Goal: Transaction & Acquisition: Subscribe to service/newsletter

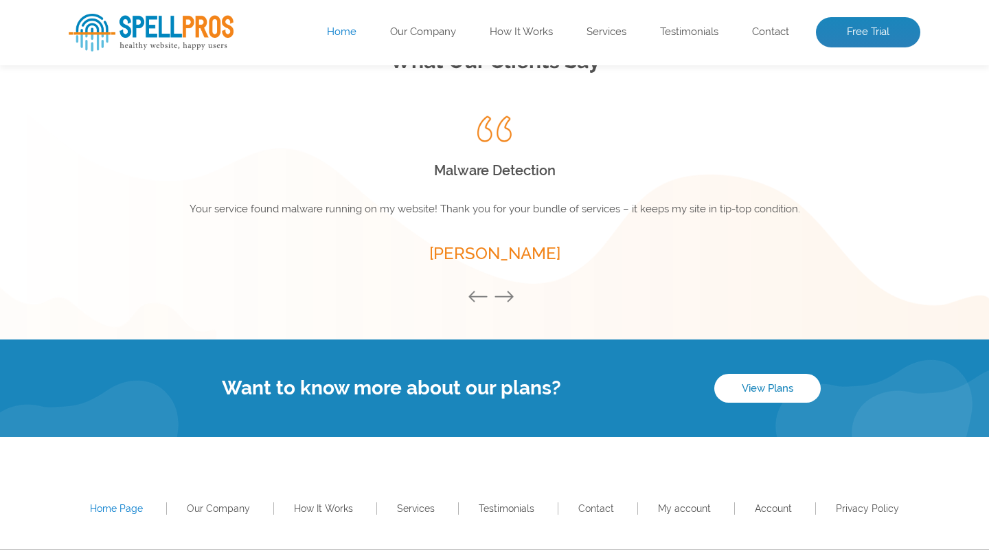
scroll to position [1874, 0]
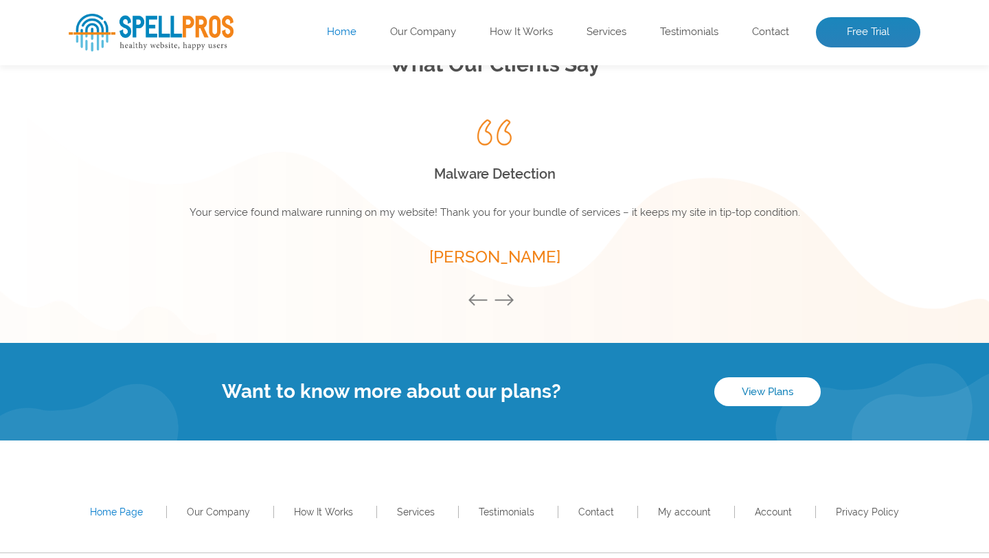
click at [507, 294] on button "Next" at bounding box center [507, 300] width 27 height 15
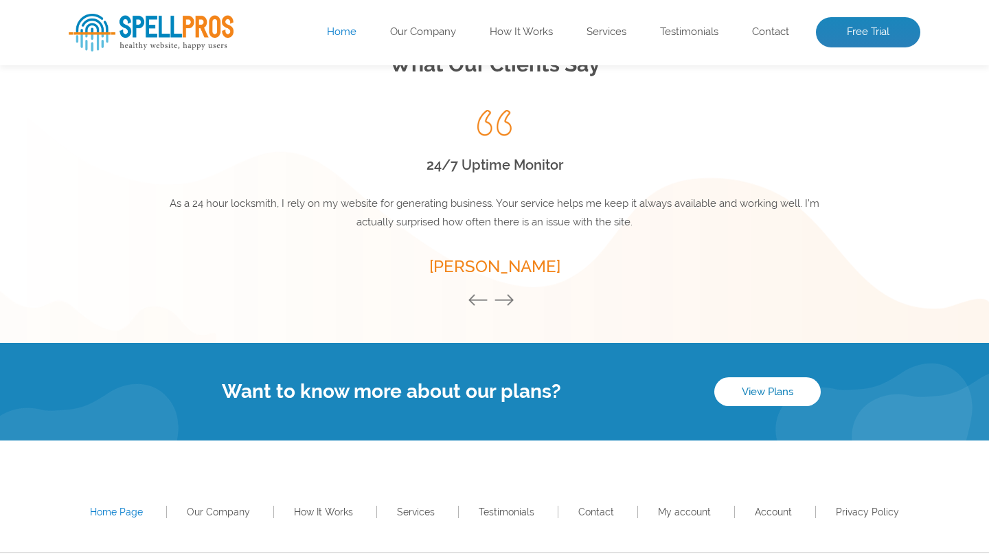
click at [510, 298] on button "Next" at bounding box center [507, 300] width 27 height 15
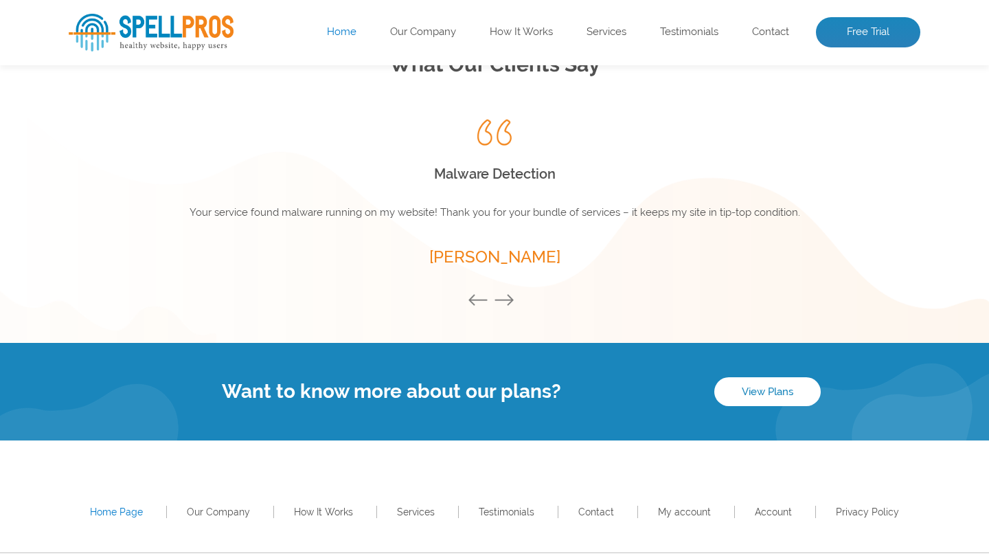
click at [510, 298] on button "Next" at bounding box center [507, 300] width 27 height 15
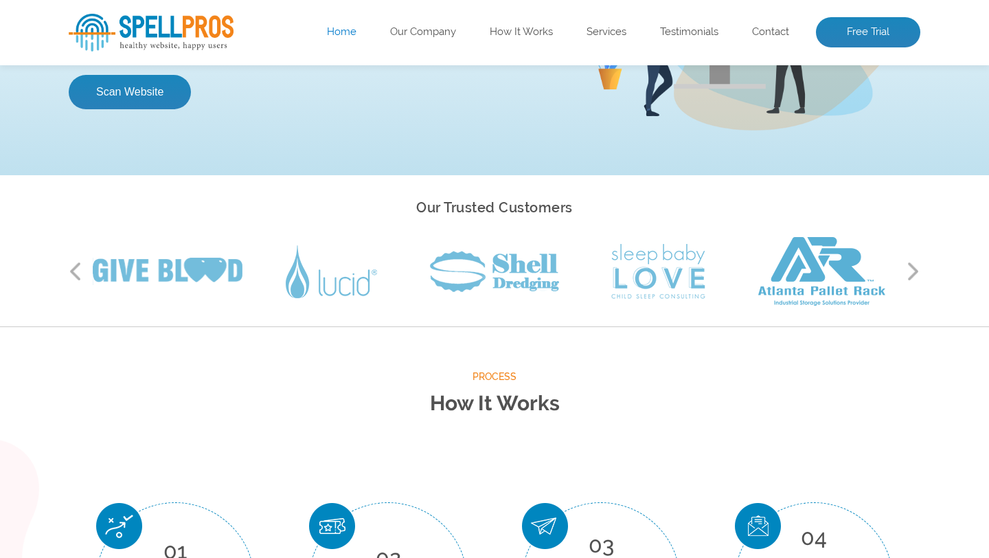
scroll to position [0, 0]
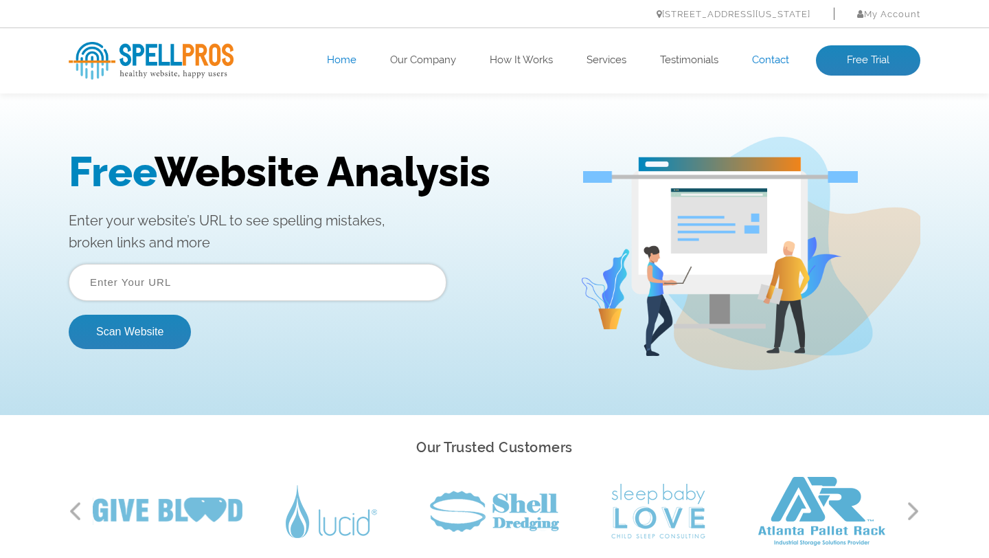
click at [769, 56] on link "Contact" at bounding box center [770, 61] width 37 height 14
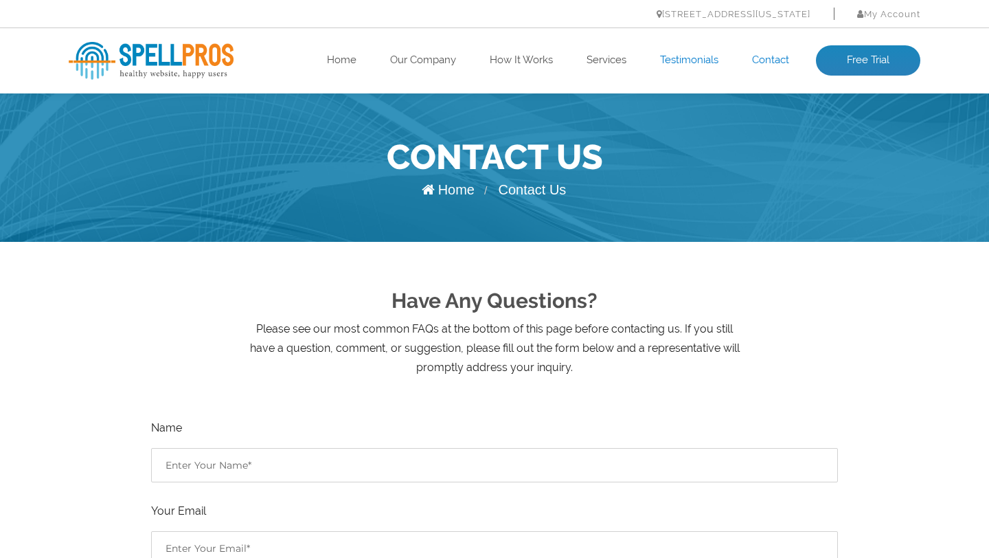
click at [676, 60] on link "Testimonials" at bounding box center [689, 61] width 58 height 14
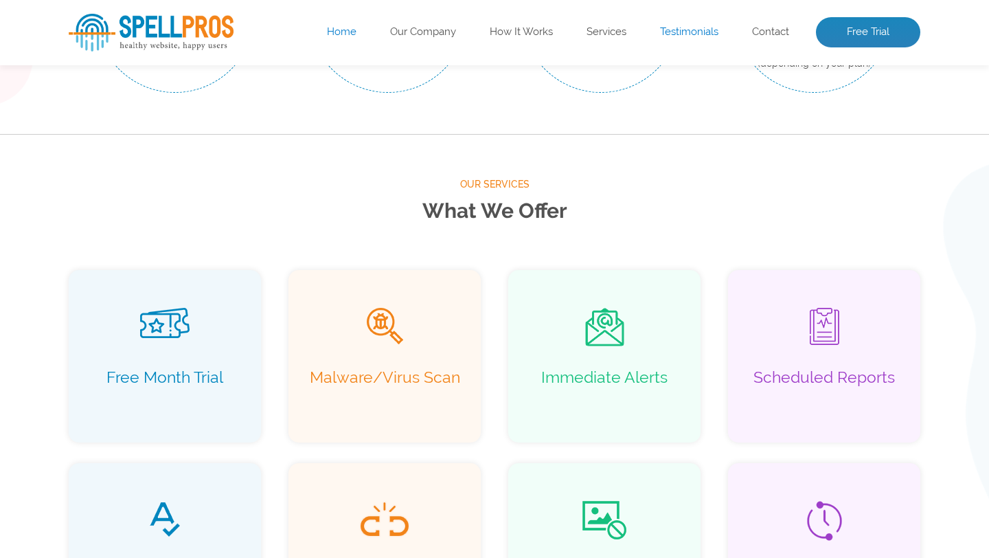
scroll to position [900, 0]
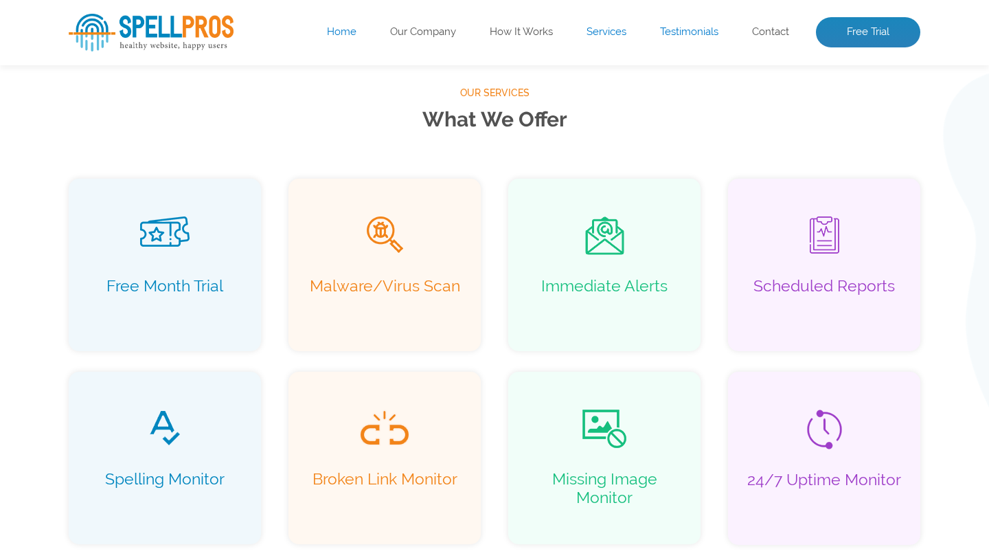
click at [616, 34] on link "Services" at bounding box center [607, 32] width 40 height 14
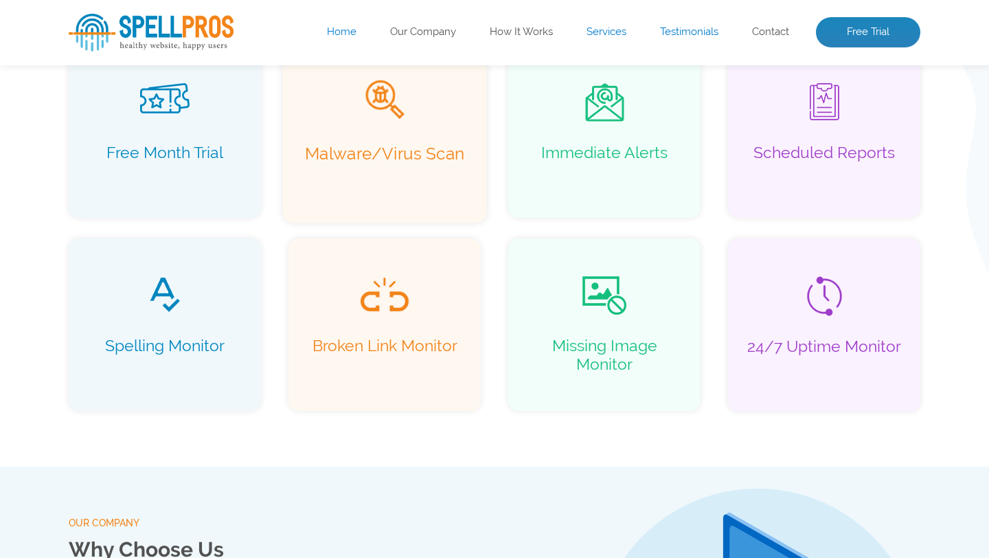
scroll to position [1041, 0]
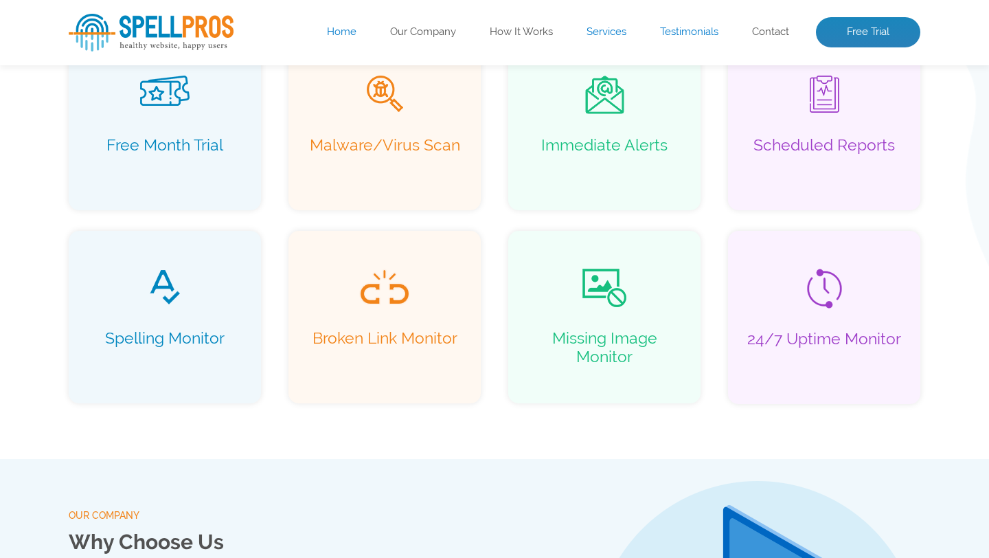
click at [596, 34] on link "Services" at bounding box center [607, 32] width 40 height 14
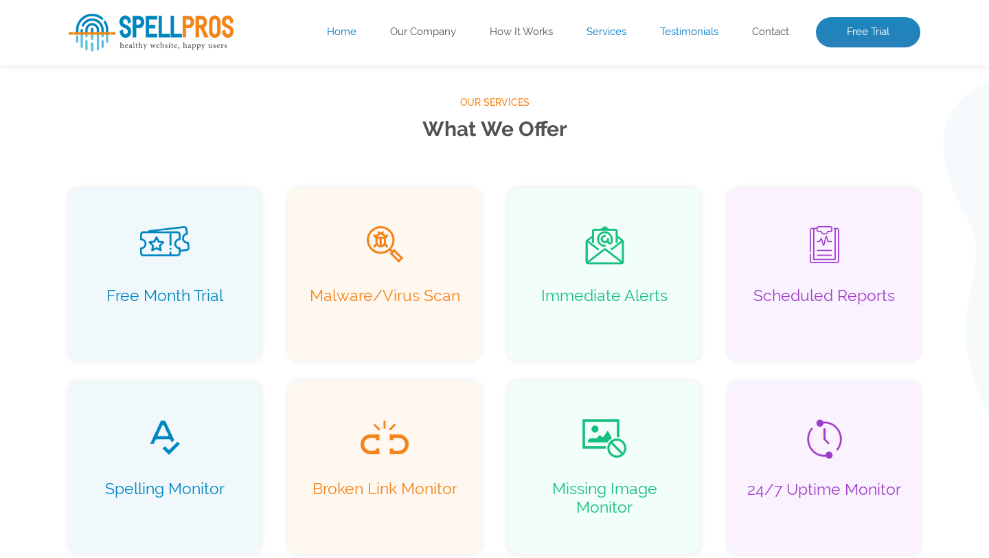
scroll to position [885, 0]
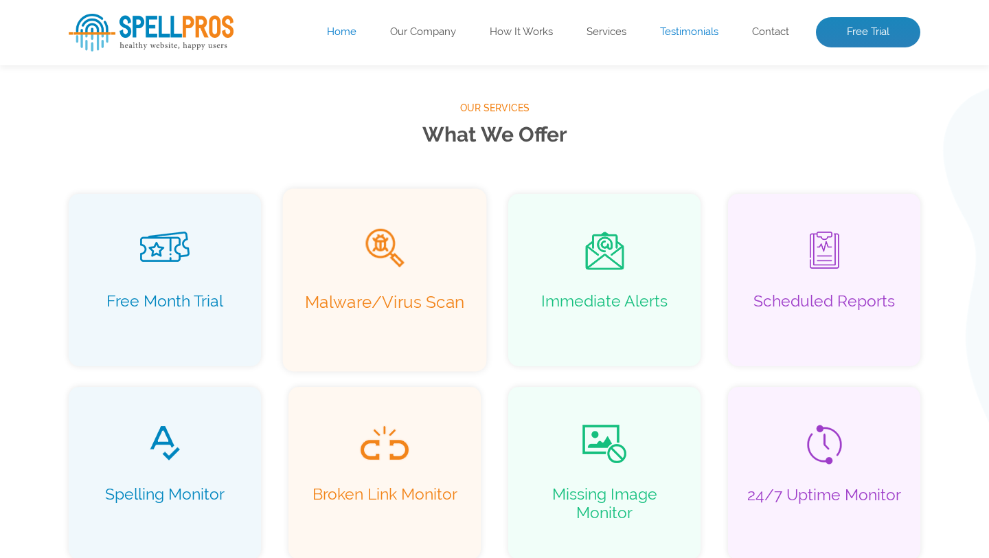
click at [335, 315] on p "Malware/Virus Scan" at bounding box center [384, 311] width 174 height 39
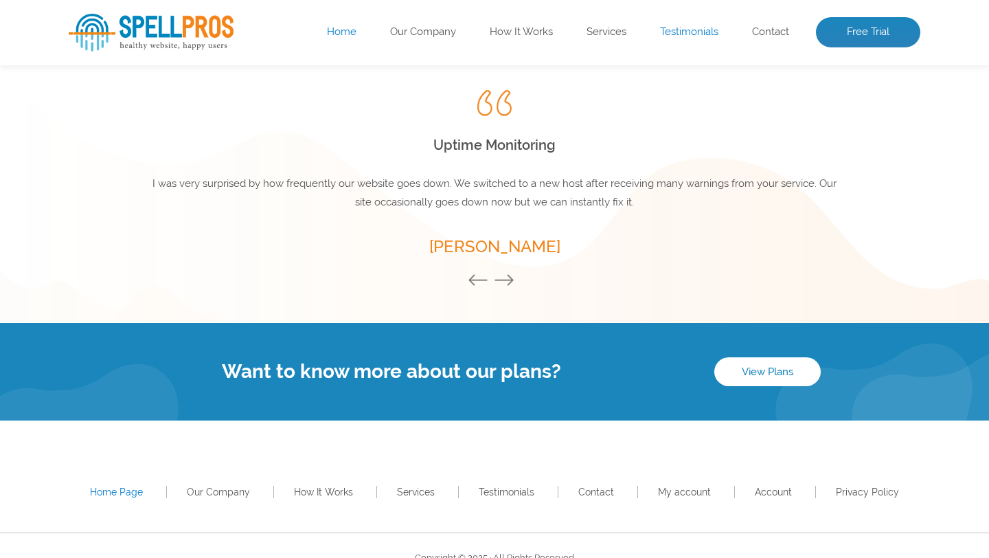
scroll to position [1918, 0]
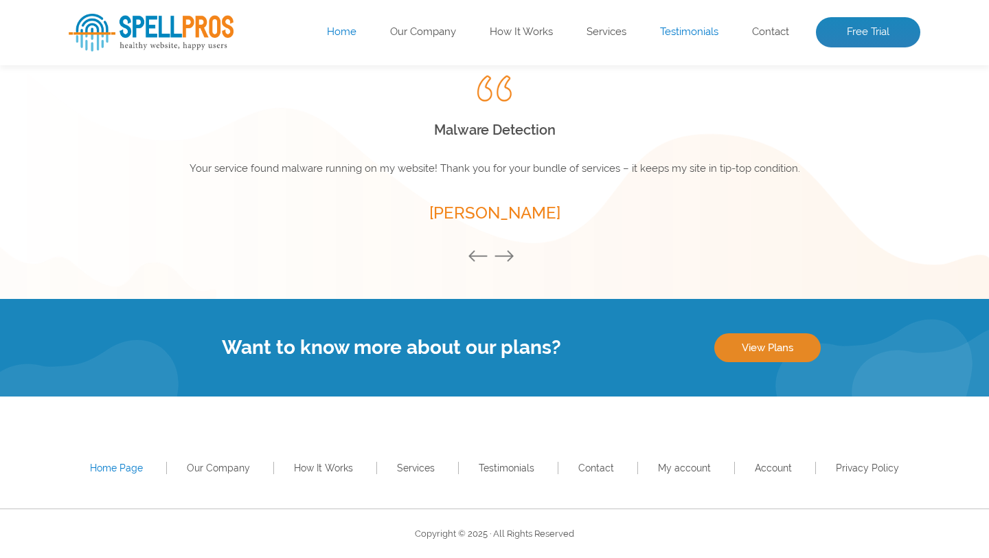
click at [754, 353] on link "View Plans" at bounding box center [767, 347] width 106 height 29
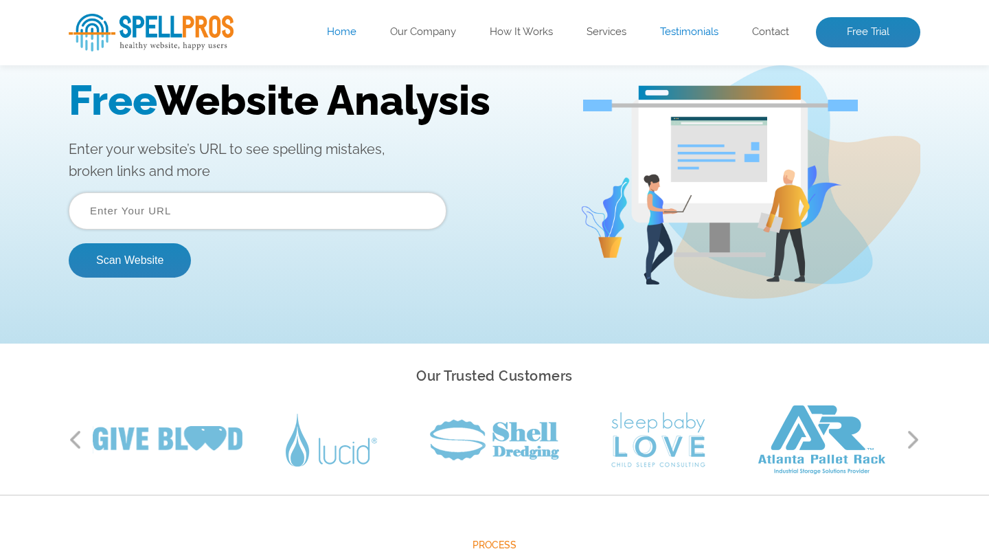
scroll to position [0, 0]
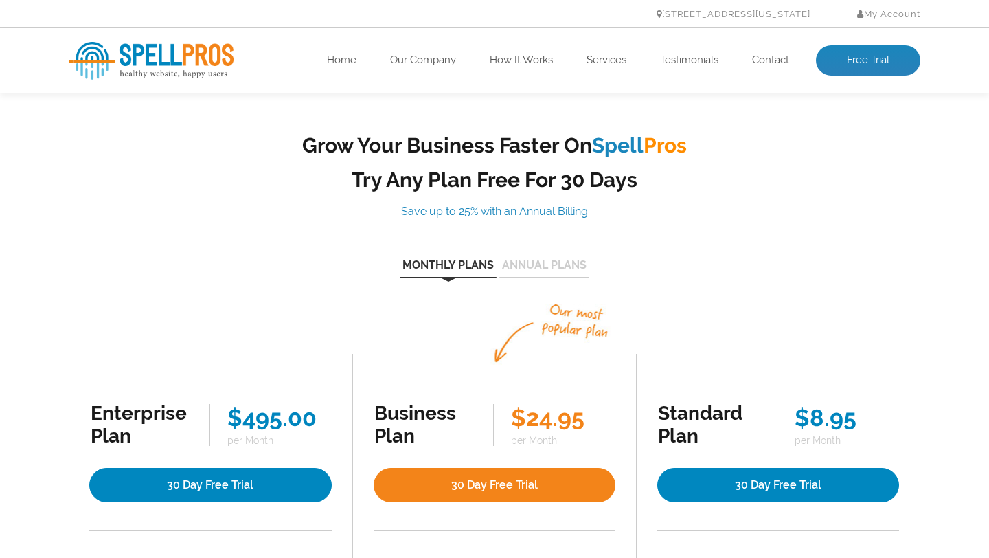
click at [199, 55] on img at bounding box center [151, 61] width 165 height 38
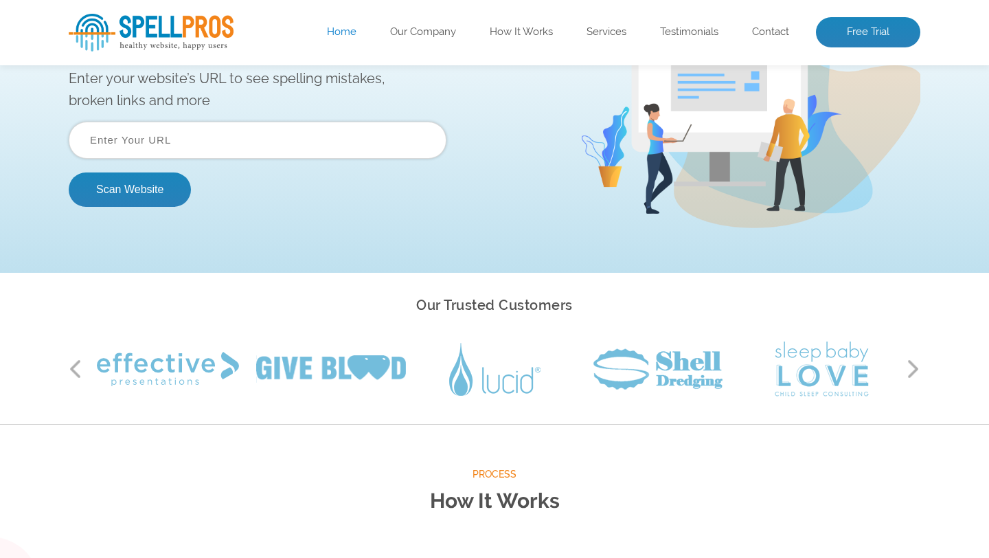
scroll to position [149, 0]
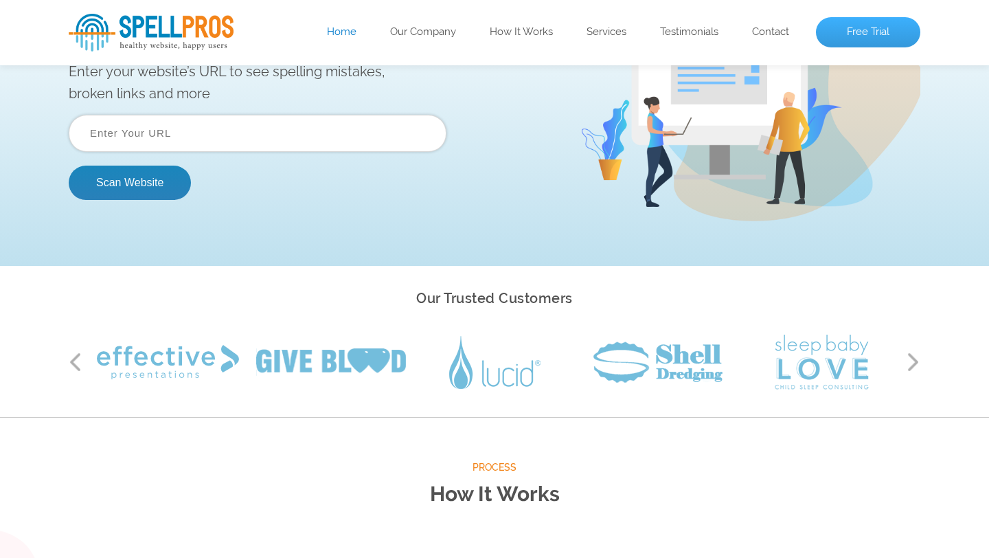
click at [855, 29] on link "Free Trial" at bounding box center [868, 32] width 104 height 30
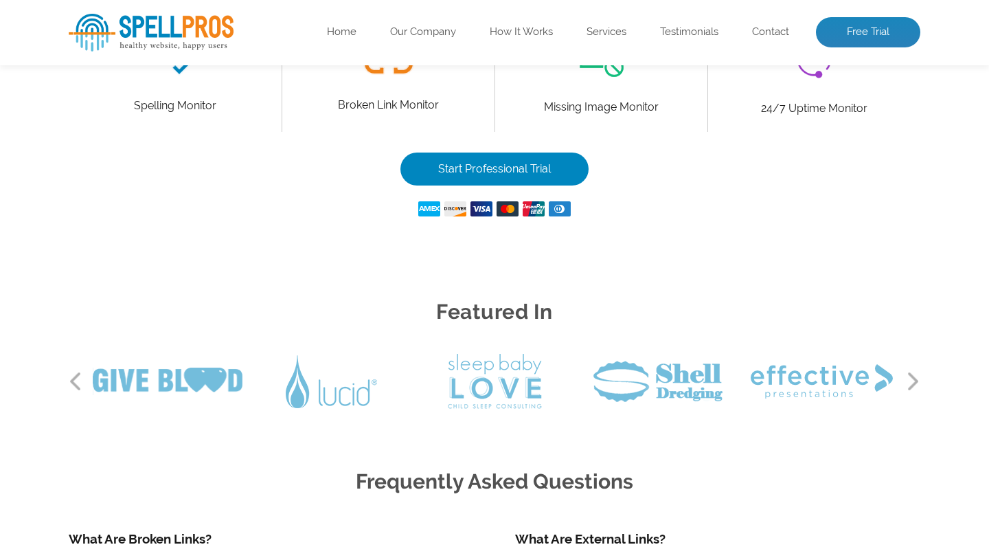
scroll to position [939, 0]
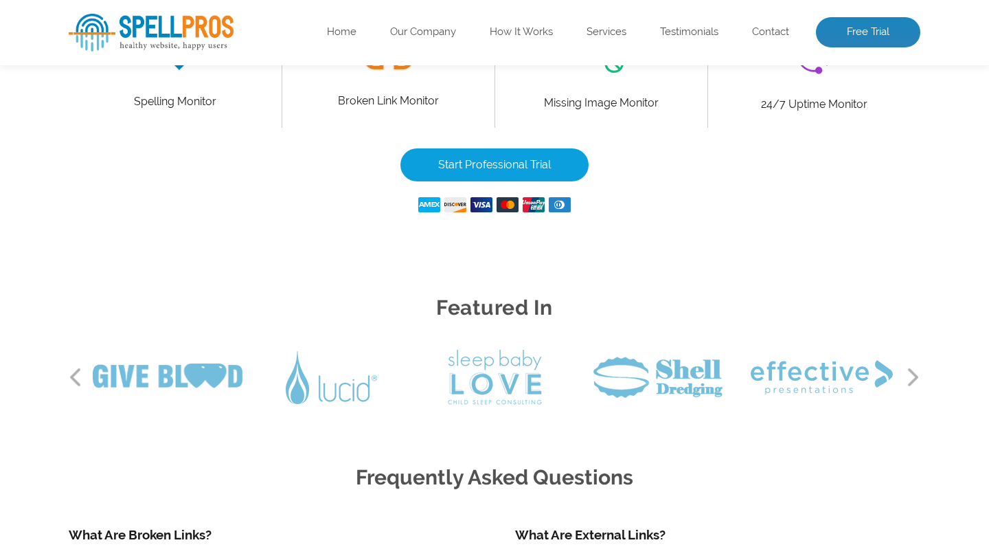
click at [514, 161] on link "Start Professional Trial" at bounding box center [494, 164] width 188 height 33
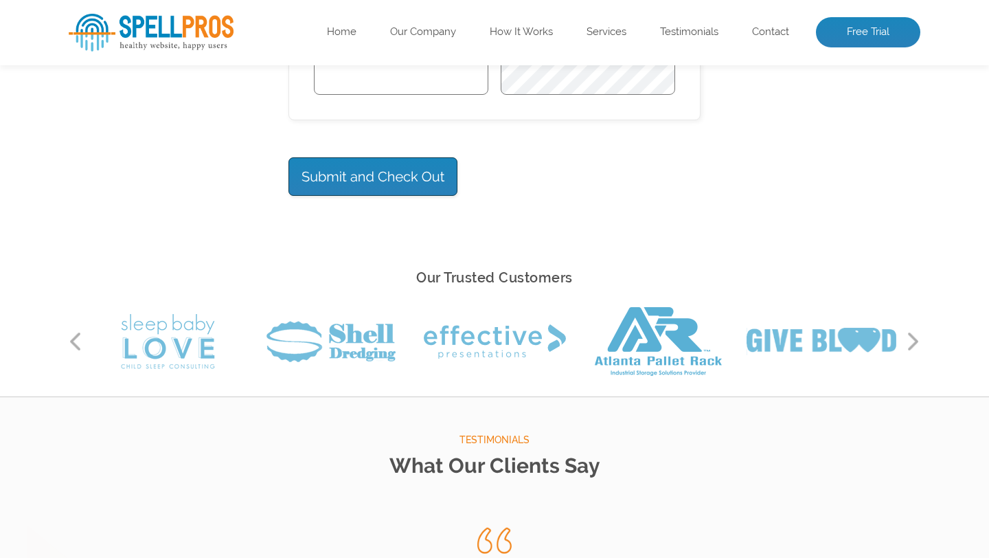
scroll to position [1154, 0]
